Goal: Task Accomplishment & Management: Complete application form

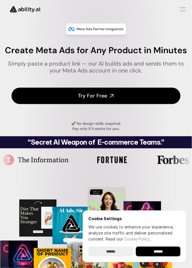
click at [162, 249] on input "******" at bounding box center [158, 252] width 45 height 10
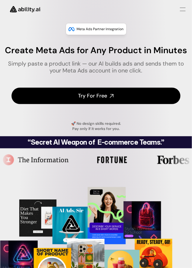
click at [106, 97] on h4 "Try For Free" at bounding box center [92, 95] width 29 height 7
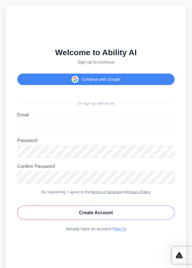
click at [6, 75] on div "Welcome to Ability AI Sign up to continue Continue with Google Or sign up with …" at bounding box center [96, 140] width 180 height 268
